Goal: Information Seeking & Learning: Learn about a topic

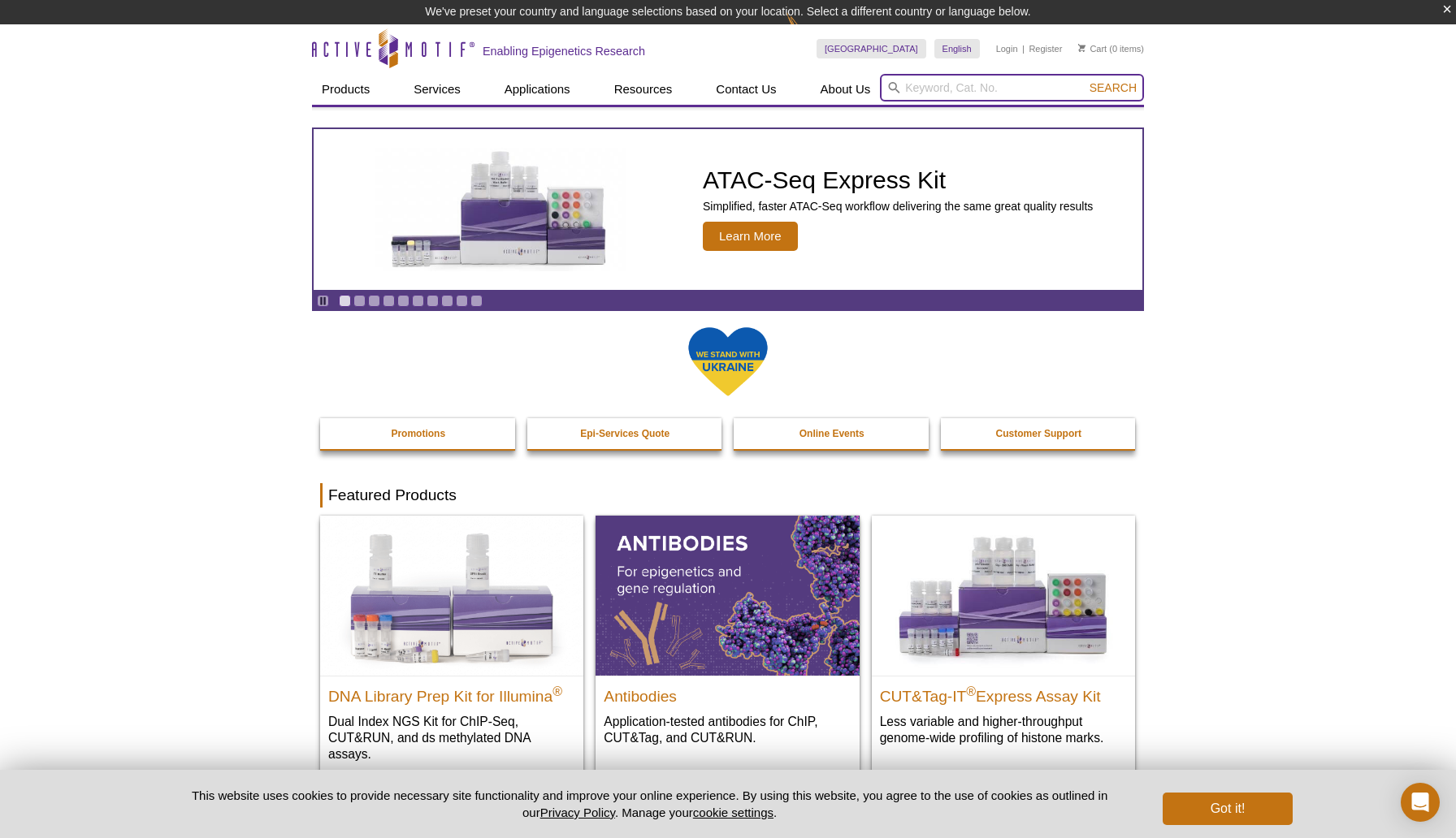
click at [934, 92] on input "search" at bounding box center [1011, 87] width 264 height 28
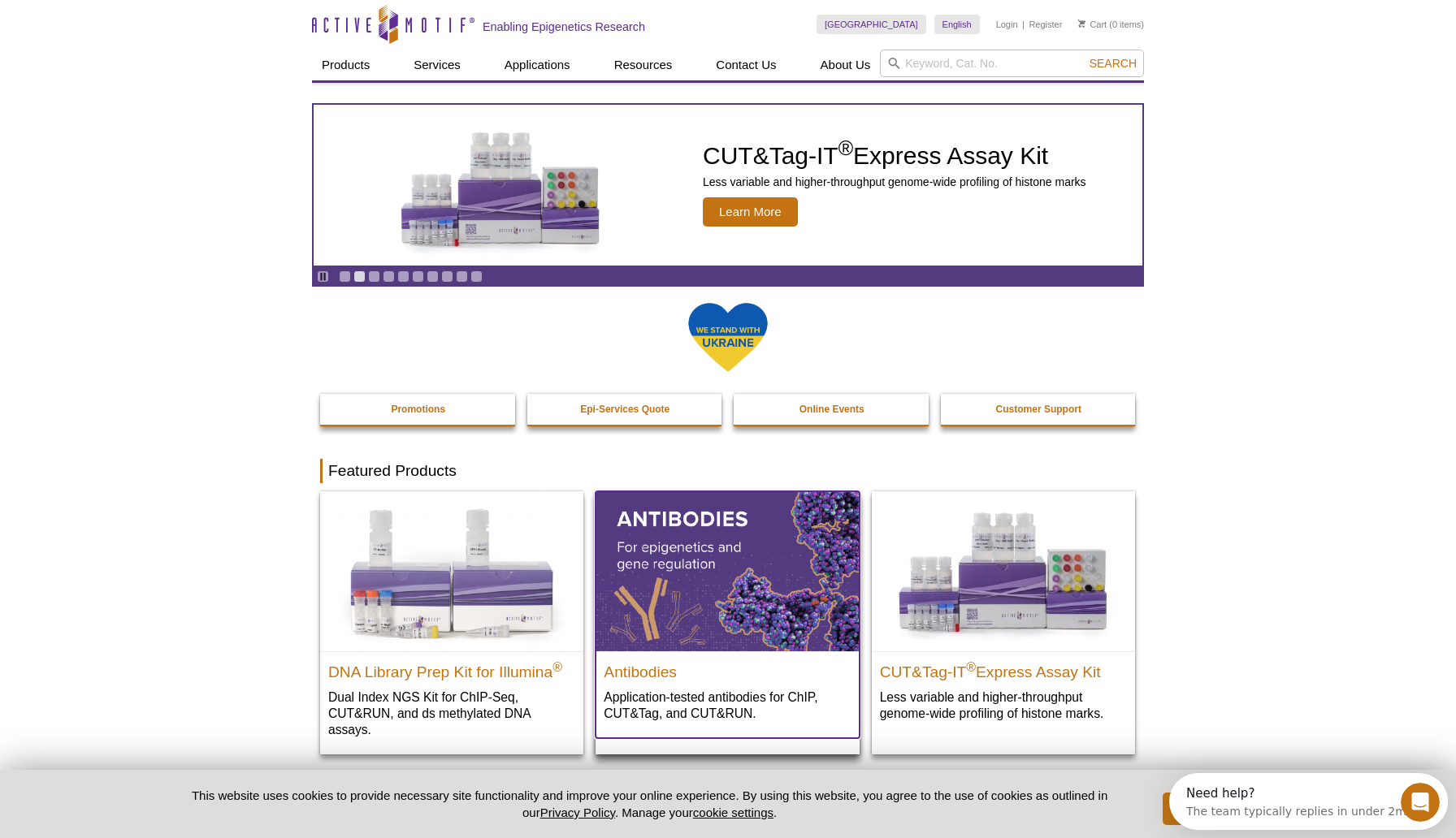
click at [754, 566] on img at bounding box center [727, 570] width 263 height 159
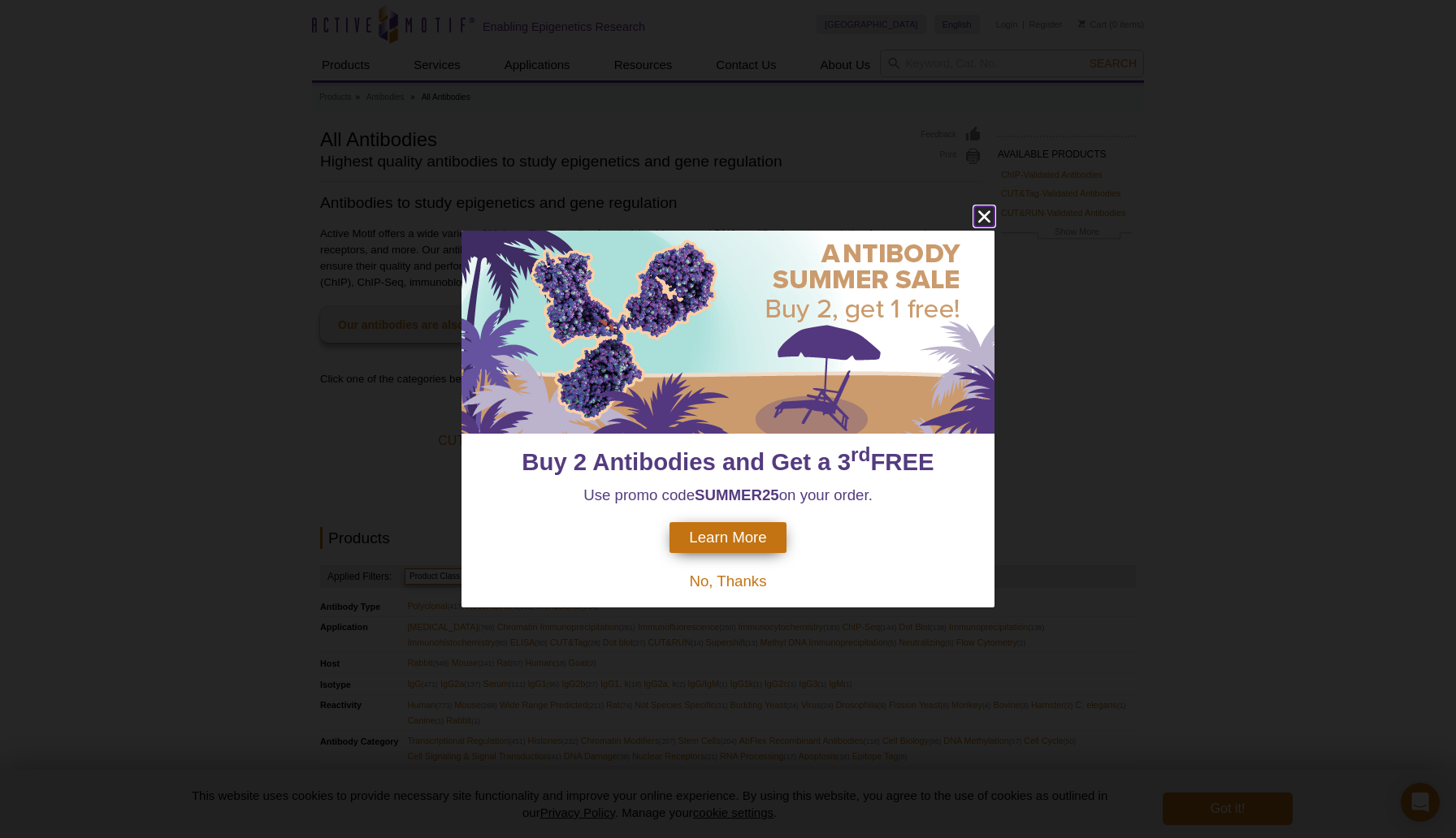
click at [983, 212] on icon "close" at bounding box center [985, 216] width 20 height 20
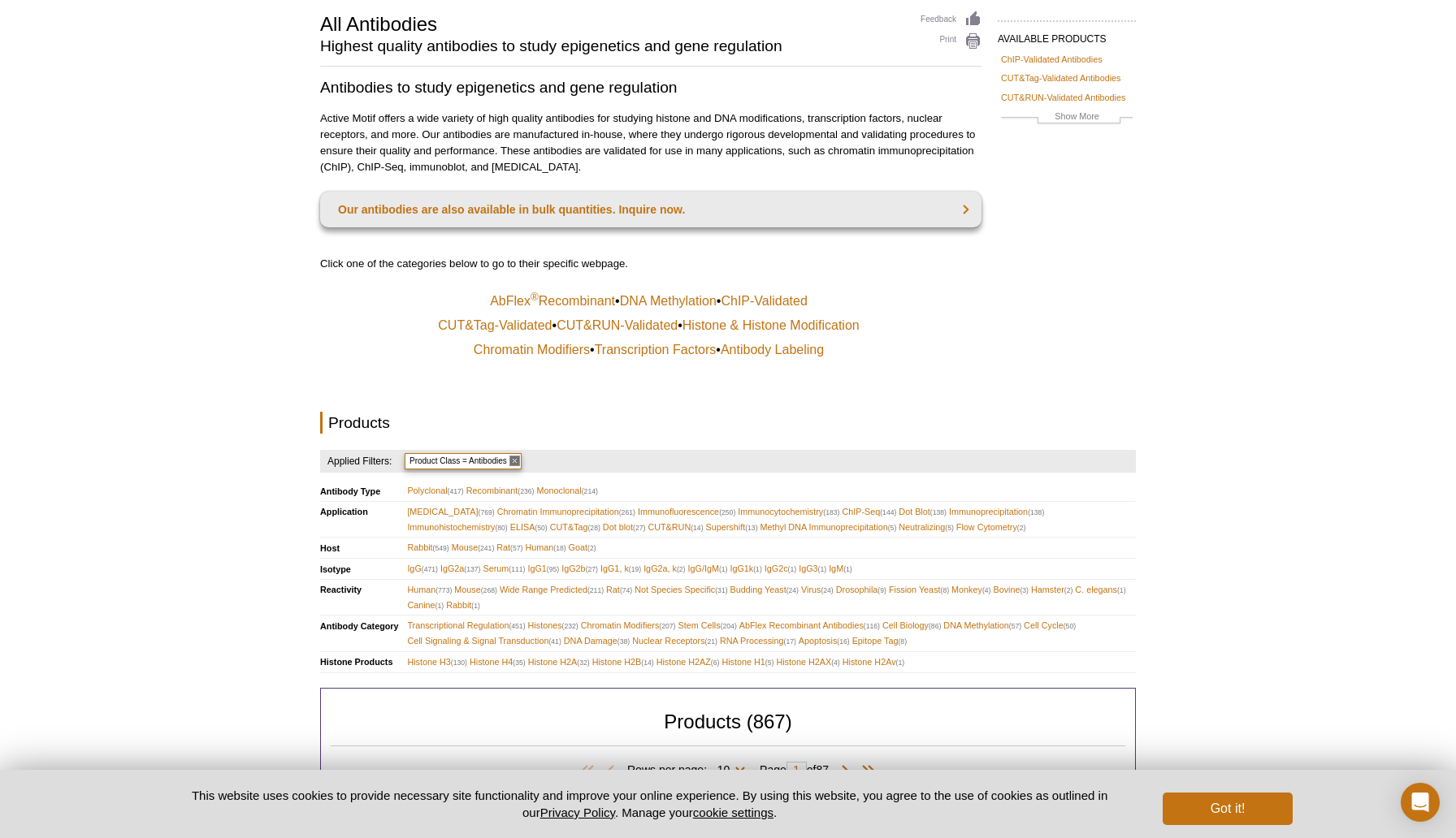
scroll to position [126, 0]
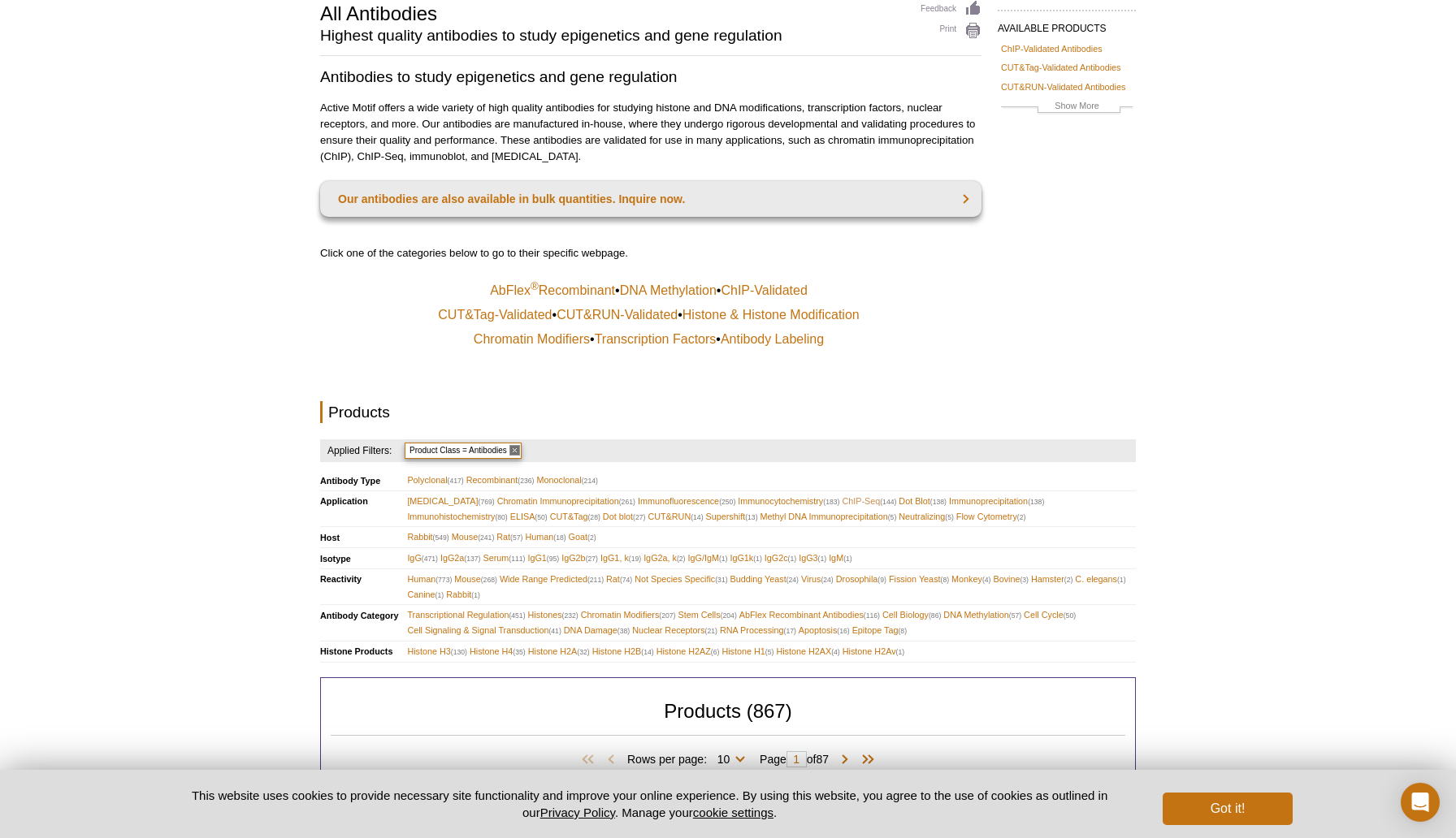
click at [852, 499] on span "ChIP-Seq (144)" at bounding box center [869, 501] width 54 height 16
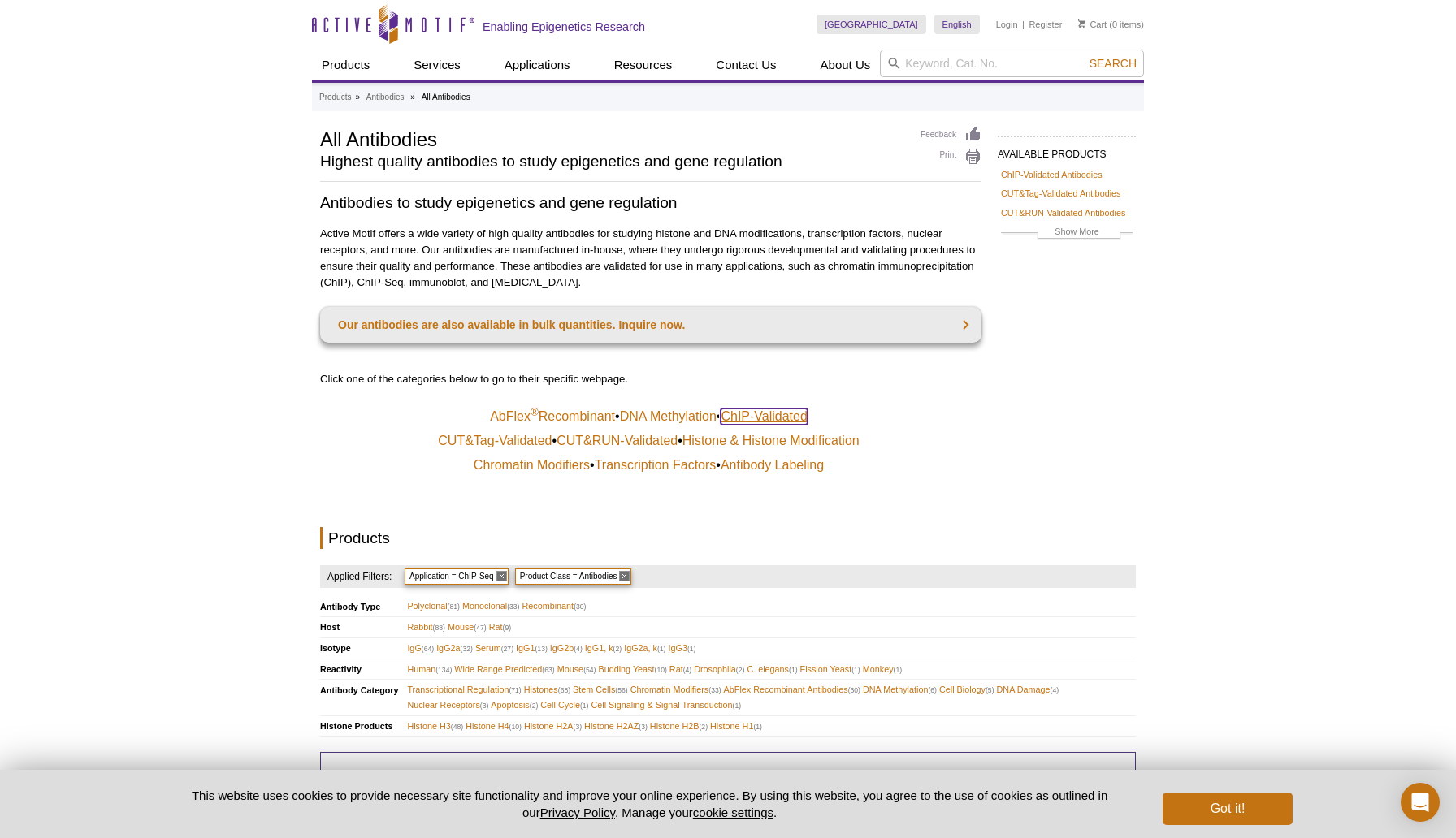
click at [776, 416] on link "ChIP-Validated" at bounding box center [764, 417] width 87 height 17
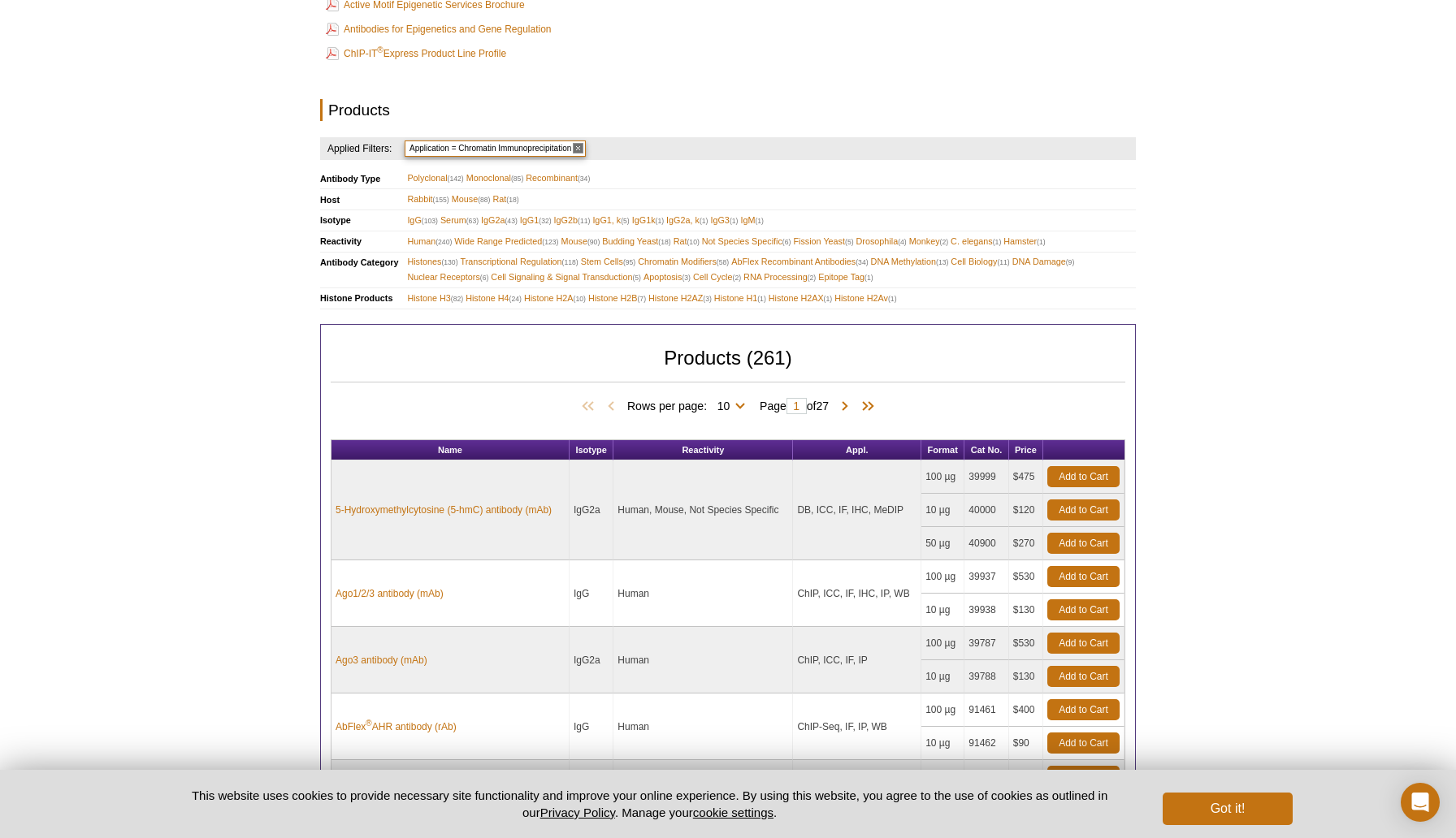
scroll to position [671, 0]
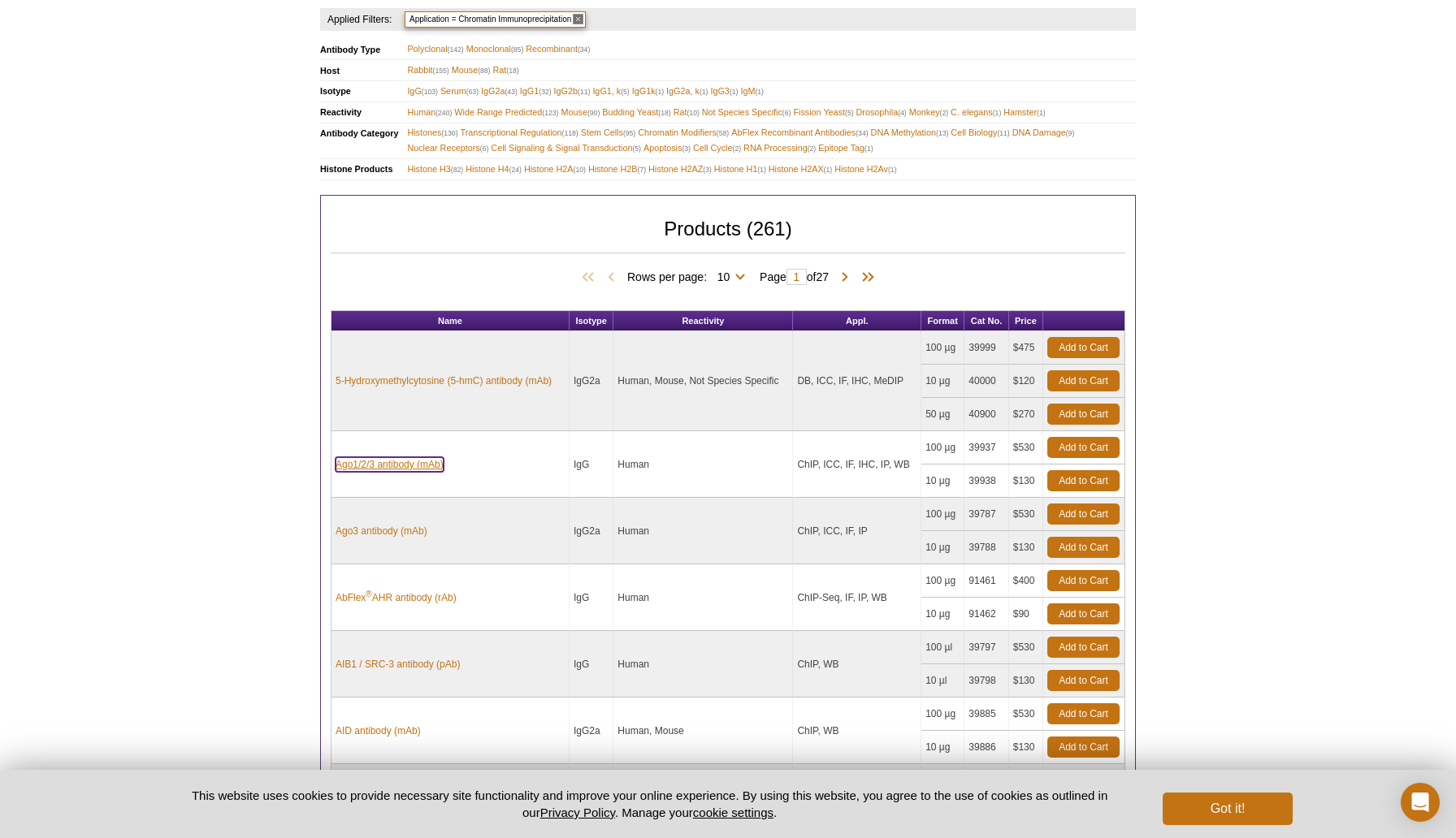
click at [408, 461] on link "Ago1/2/3 antibody (mAb)" at bounding box center [389, 465] width 108 height 15
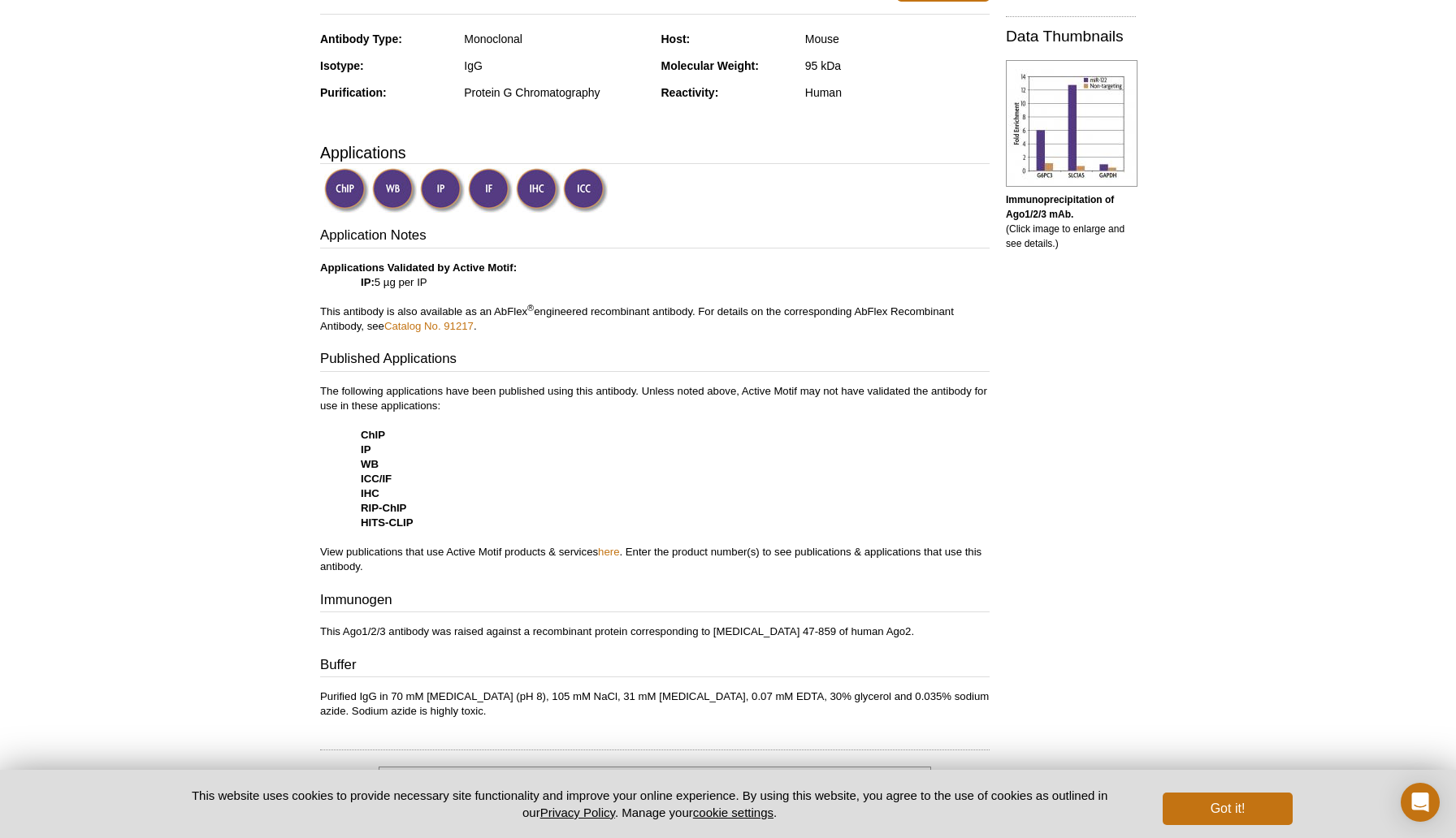
scroll to position [387, 0]
click at [865, 628] on p "This Ago1/2/3 antibody was raised against a recombinant protein corresponding t…" at bounding box center [655, 629] width 670 height 15
click at [693, 677] on div "Application Notes Applications Validated by Active Motif: IP: 5 µg per IP This …" at bounding box center [655, 470] width 670 height 493
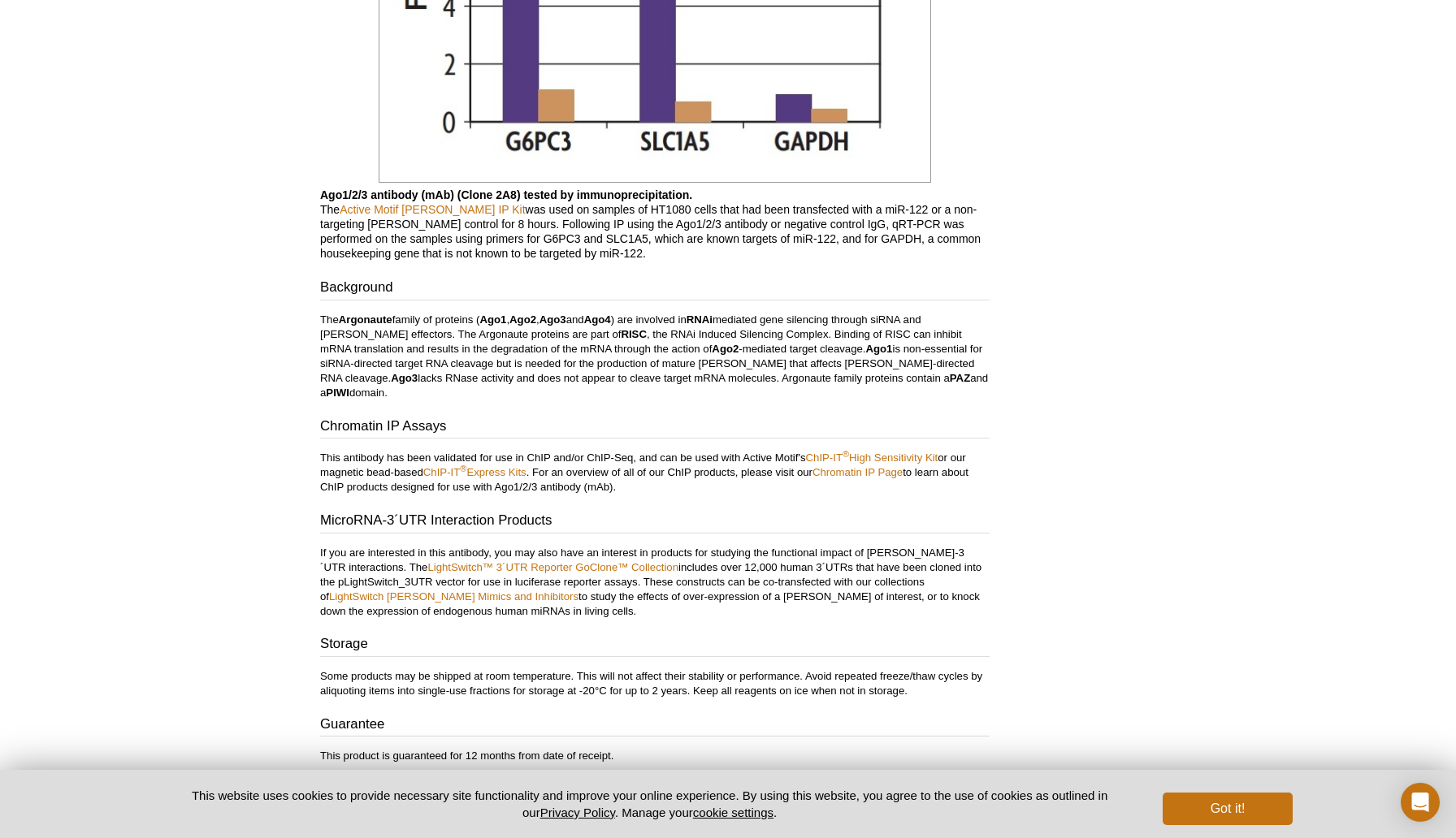
scroll to position [1496, 0]
click at [467, 468] on link "ChIP-IT ® Express Kits" at bounding box center [475, 474] width 103 height 12
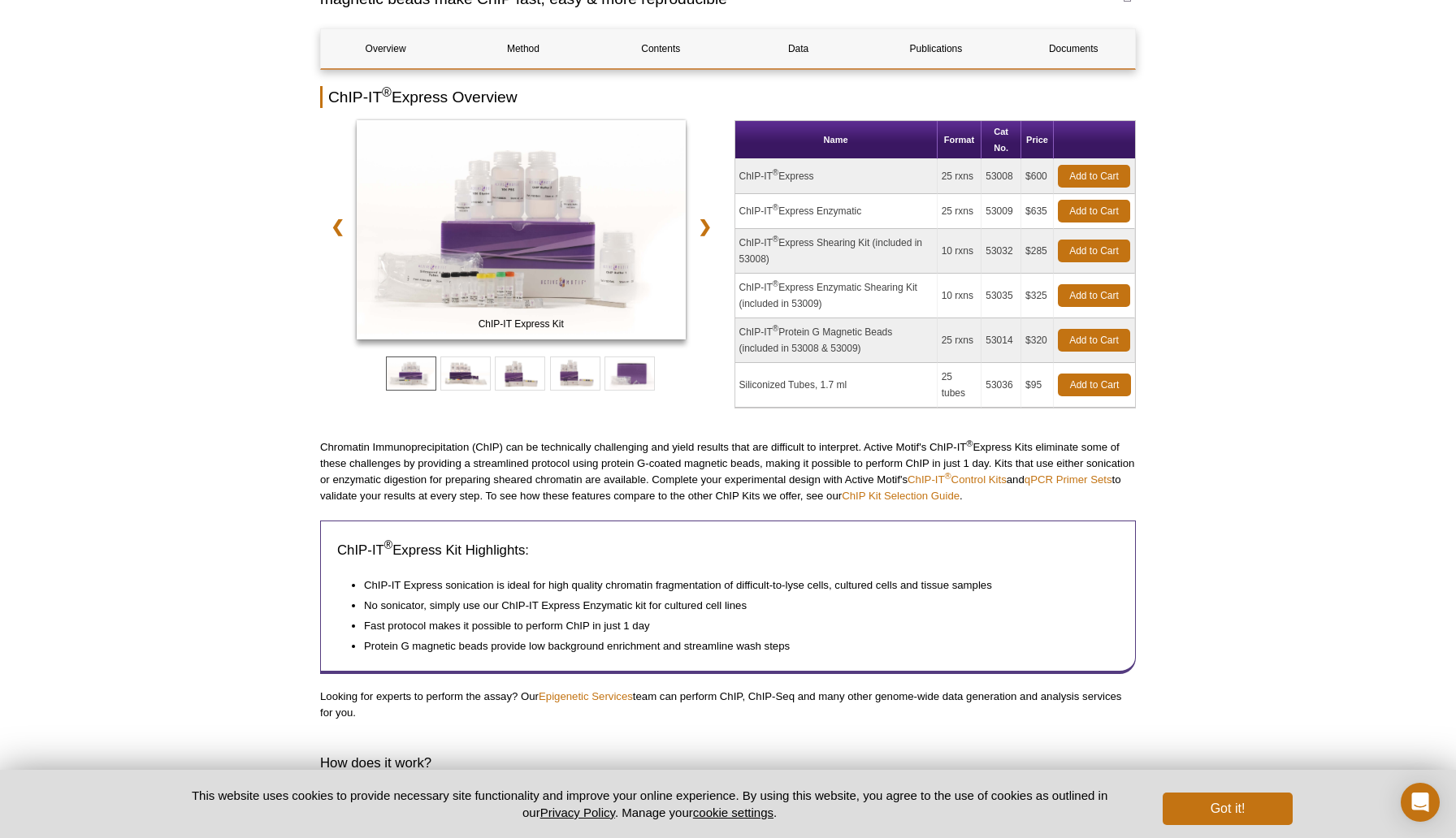
scroll to position [260, 0]
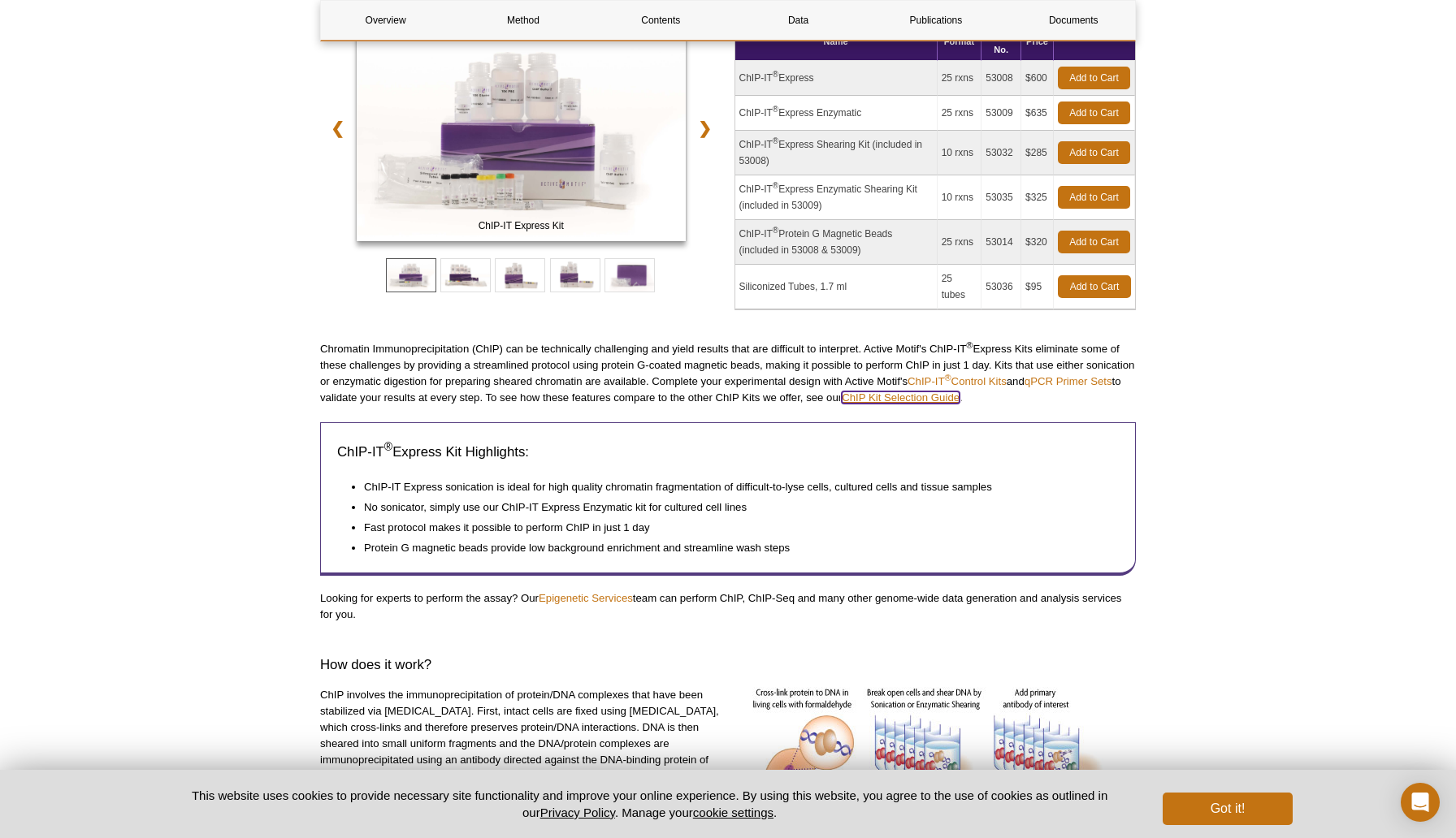
click at [913, 399] on link "ChIP Kit Selection Guide" at bounding box center [901, 397] width 118 height 12
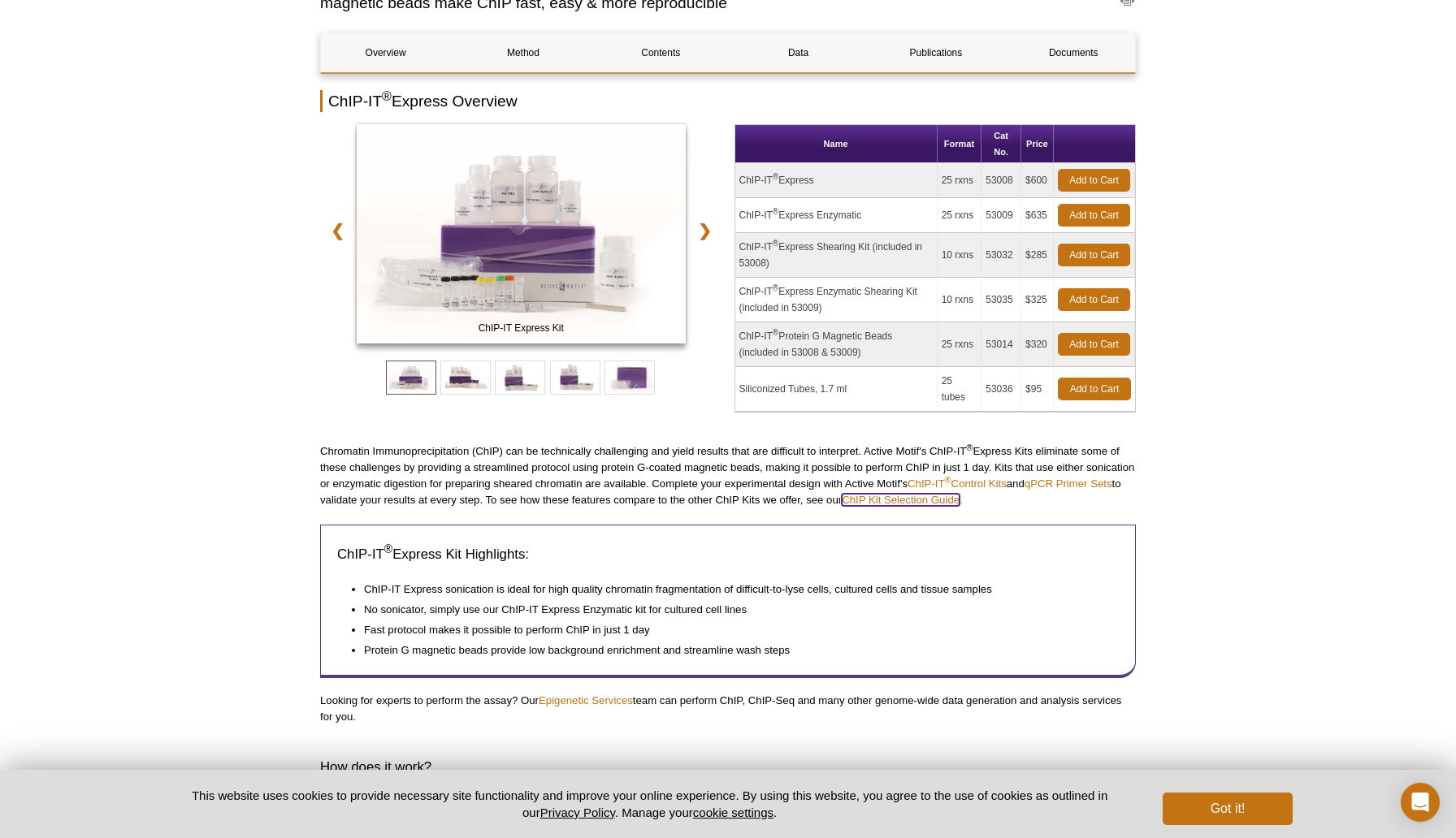
scroll to position [0, 0]
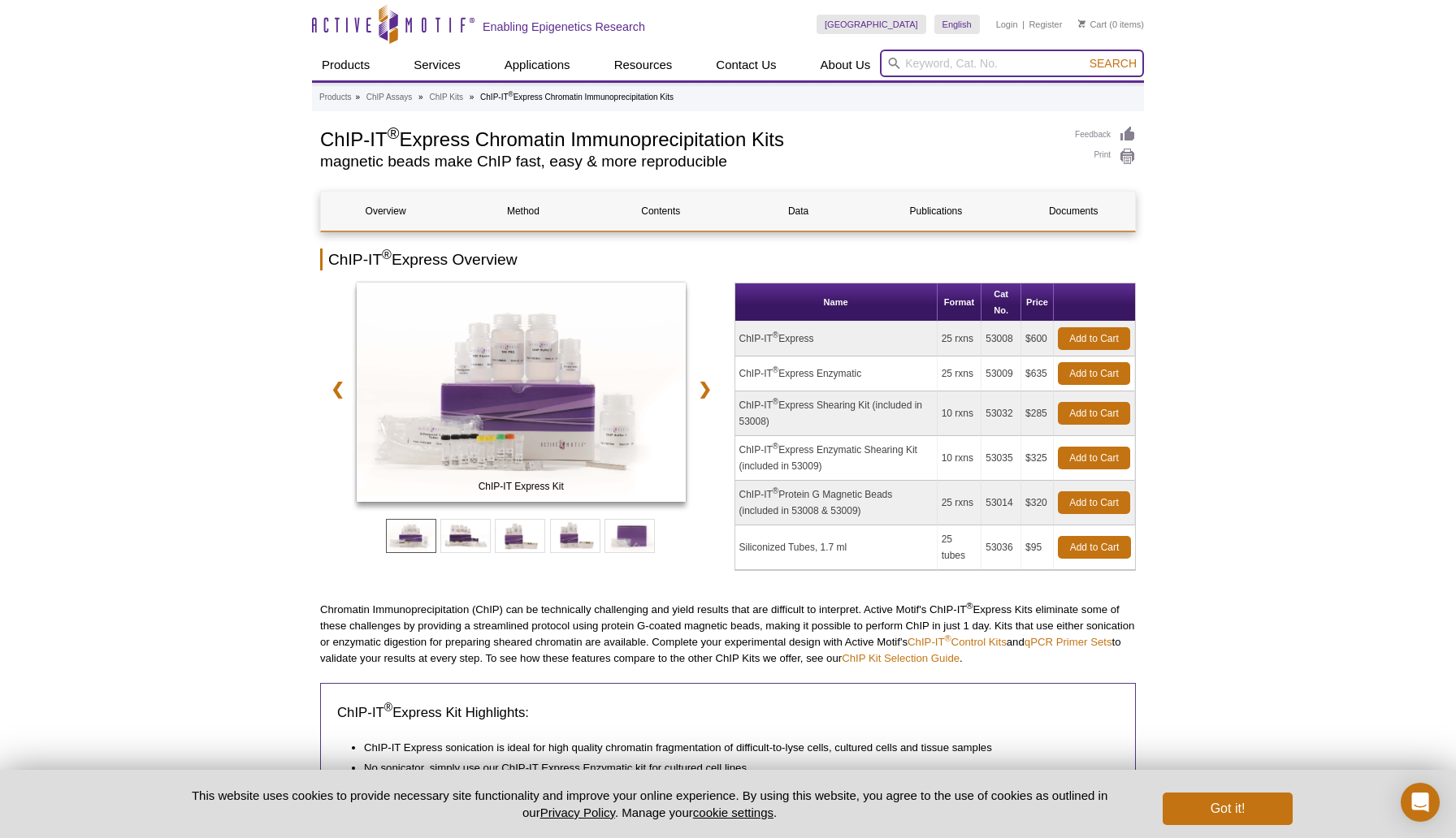
click at [952, 64] on input "search" at bounding box center [1011, 63] width 264 height 28
type input "RIP-seq"
click at [1085, 56] on button "Search" at bounding box center [1114, 63] width 57 height 15
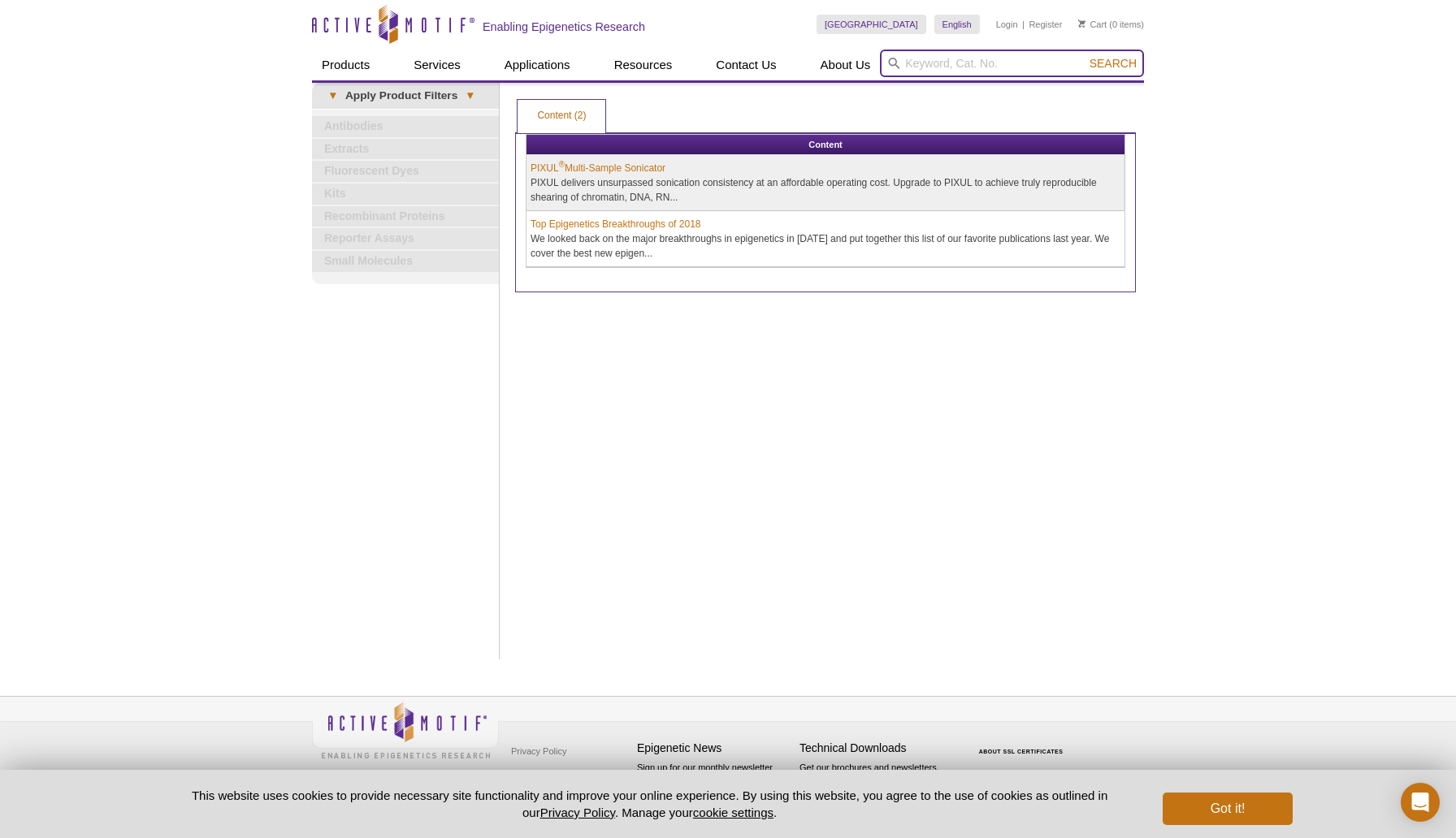
click at [996, 69] on input "search" at bounding box center [1011, 63] width 264 height 28
type input "HITS-CLIP"
click at [1085, 56] on button "Search" at bounding box center [1114, 63] width 57 height 15
